Goal: Information Seeking & Learning: Understand process/instructions

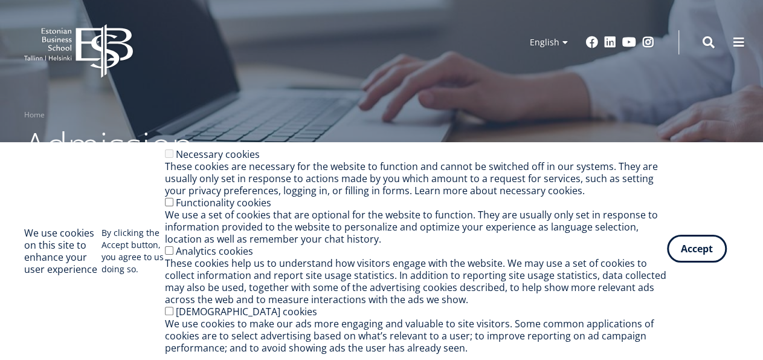
click at [691, 251] on button "Accept" at bounding box center [697, 248] width 60 height 28
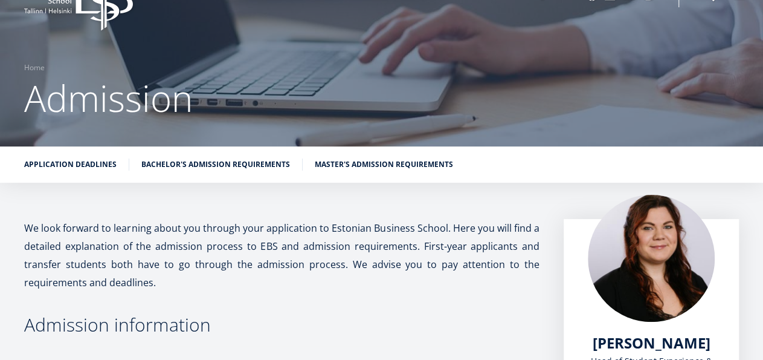
scroll to position [63, 0]
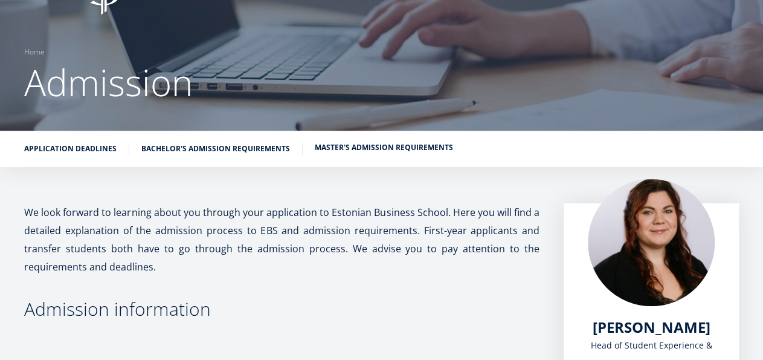
click at [341, 149] on link "Master's admission requirements" at bounding box center [384, 147] width 138 height 12
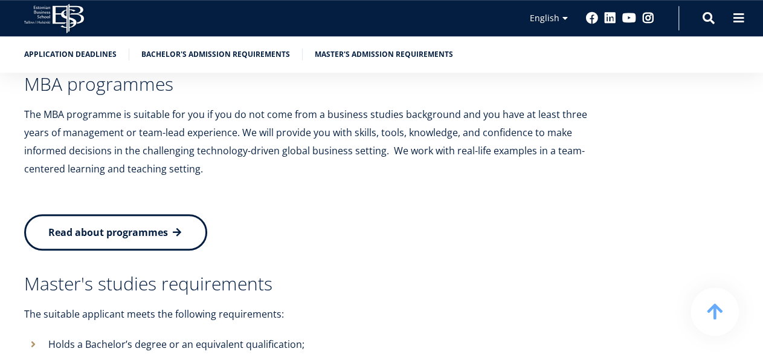
scroll to position [2560, 0]
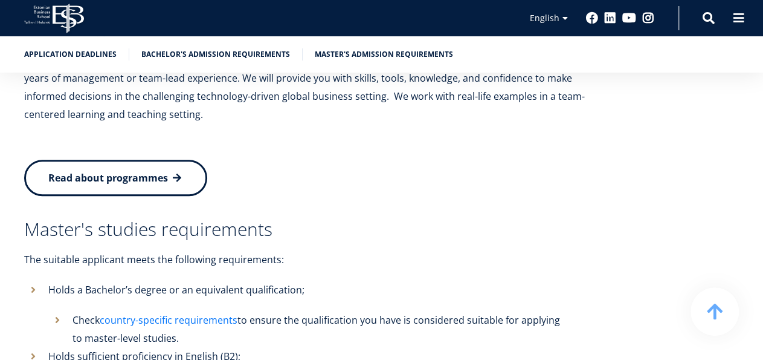
click at [185, 311] on link "country-specific requirements" at bounding box center [169, 320] width 138 height 18
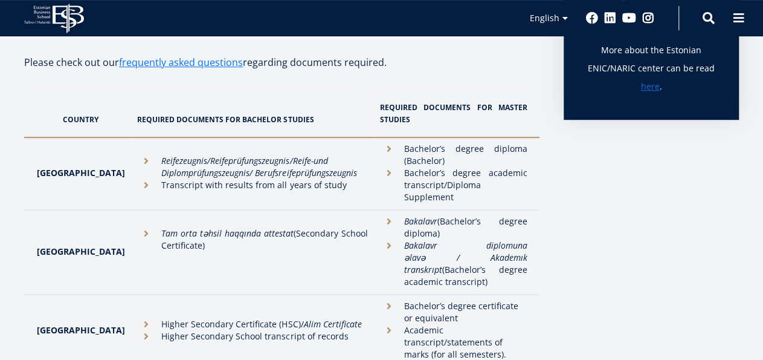
scroll to position [377, 0]
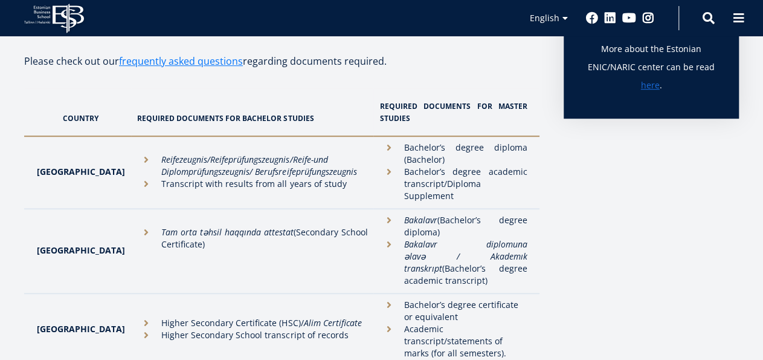
click at [379, 323] on li "Academic transcript/statements of marks (for all semesters)." at bounding box center [453, 341] width 148 height 36
click at [379, 299] on li "Bachelor’s degree certificate or equivalent" at bounding box center [453, 311] width 148 height 24
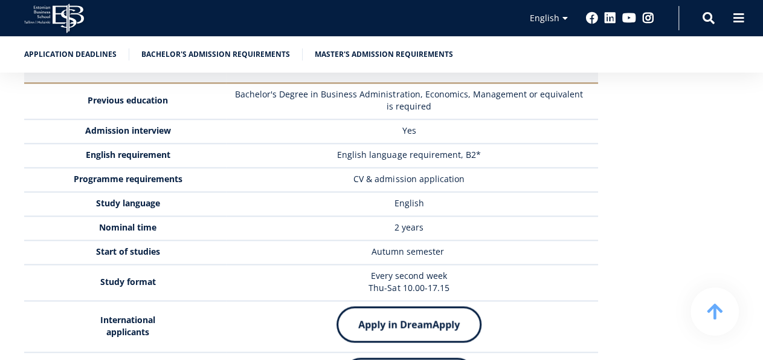
scroll to position [3000, 0]
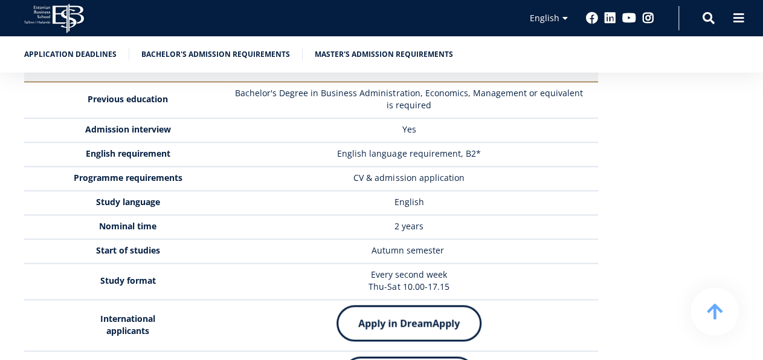
click at [413, 305] on img at bounding box center [409, 323] width 145 height 36
click at [427, 305] on img at bounding box center [409, 323] width 145 height 36
